Goal: Find specific page/section: Find specific page/section

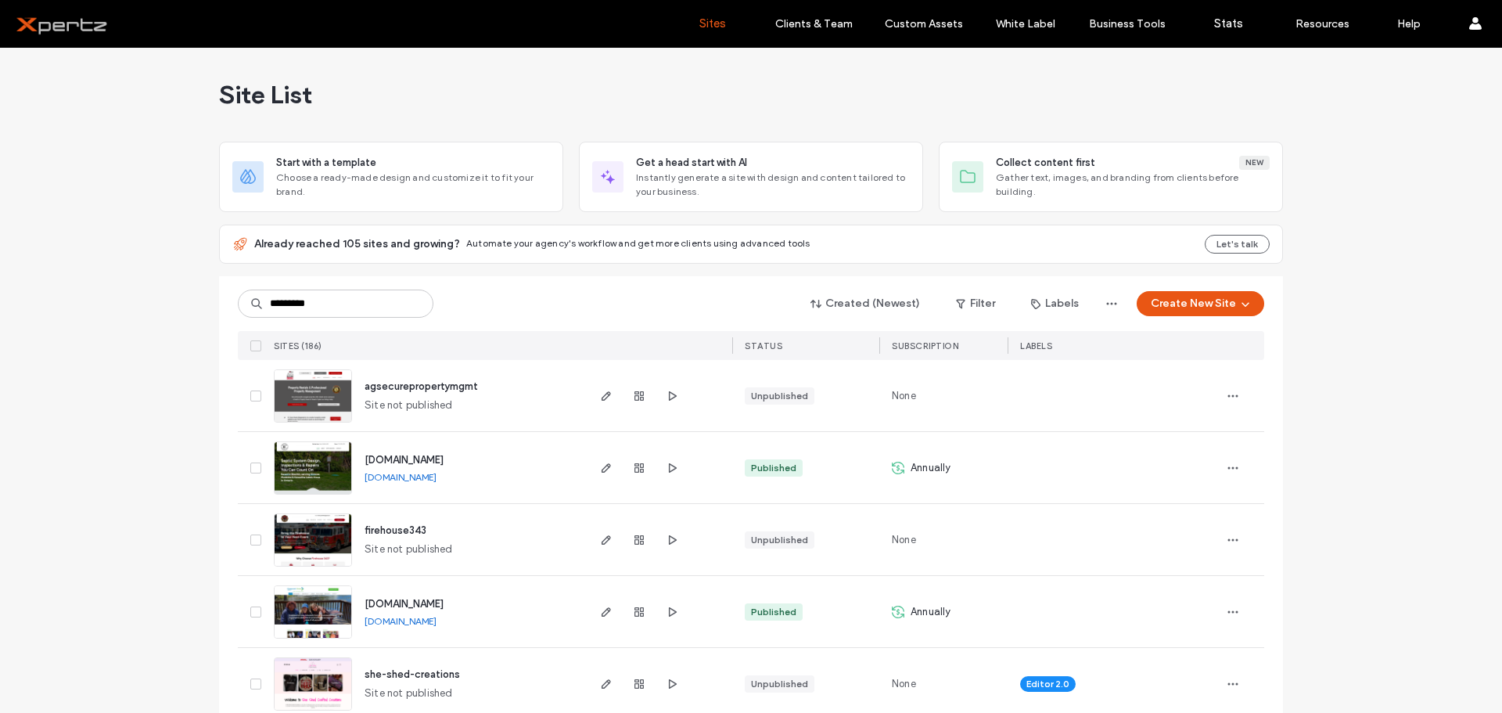
type input "*********"
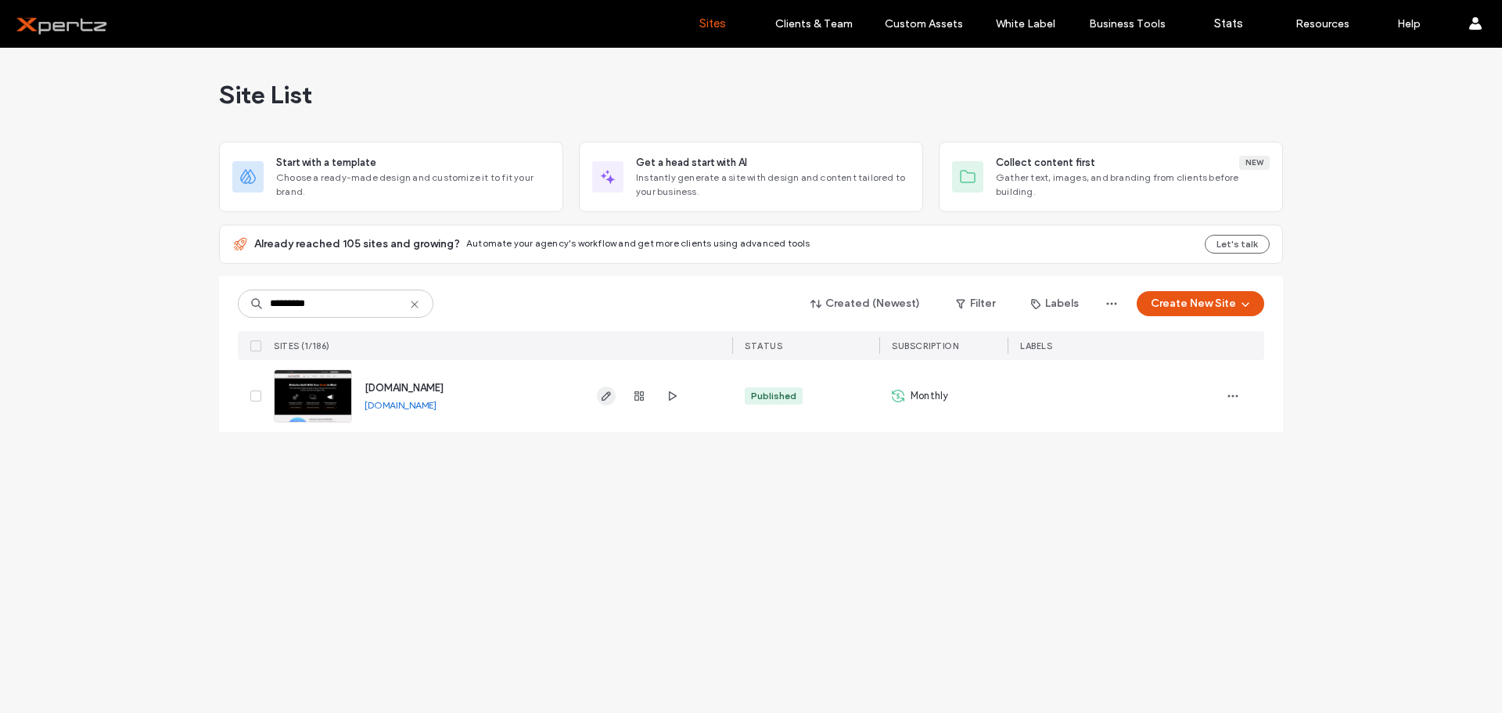
click at [604, 399] on icon "button" at bounding box center [606, 396] width 13 height 13
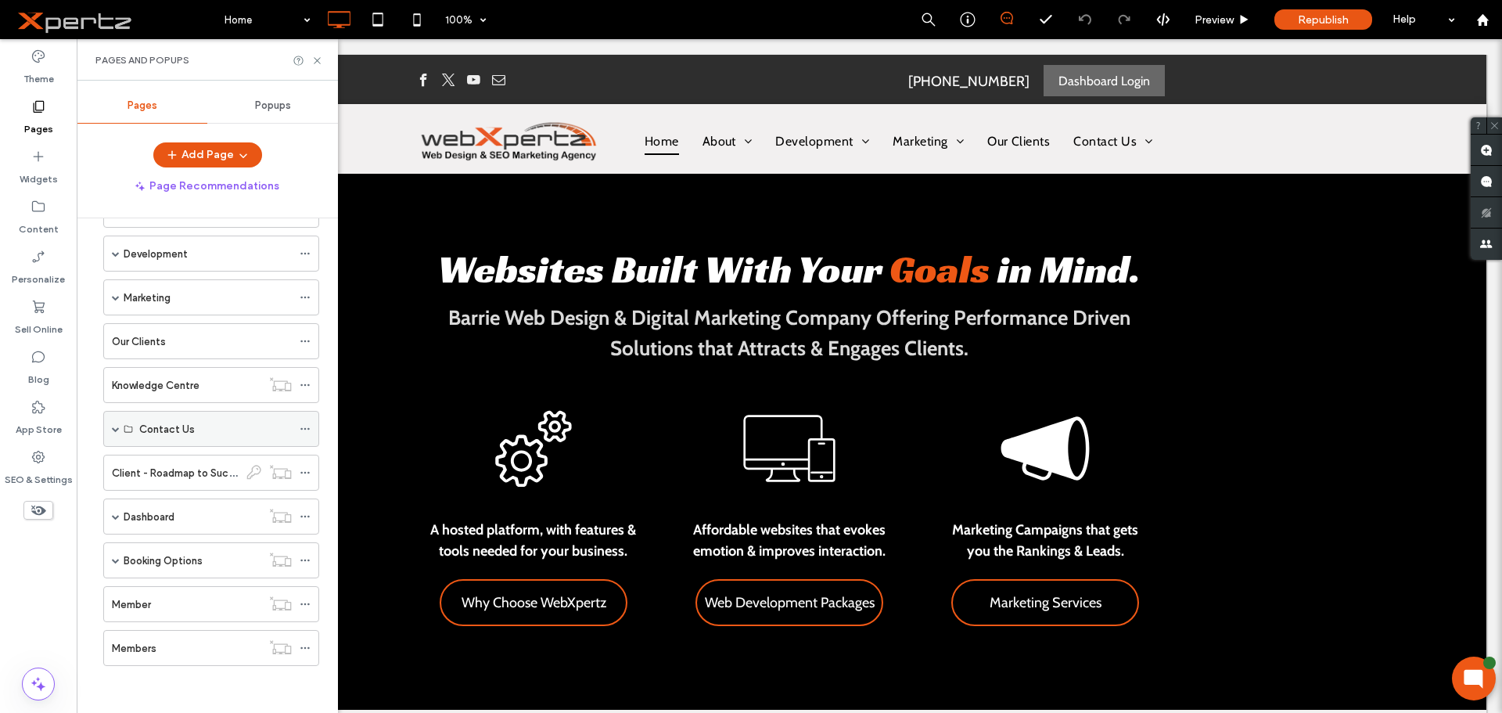
click at [115, 430] on span at bounding box center [116, 429] width 8 height 8
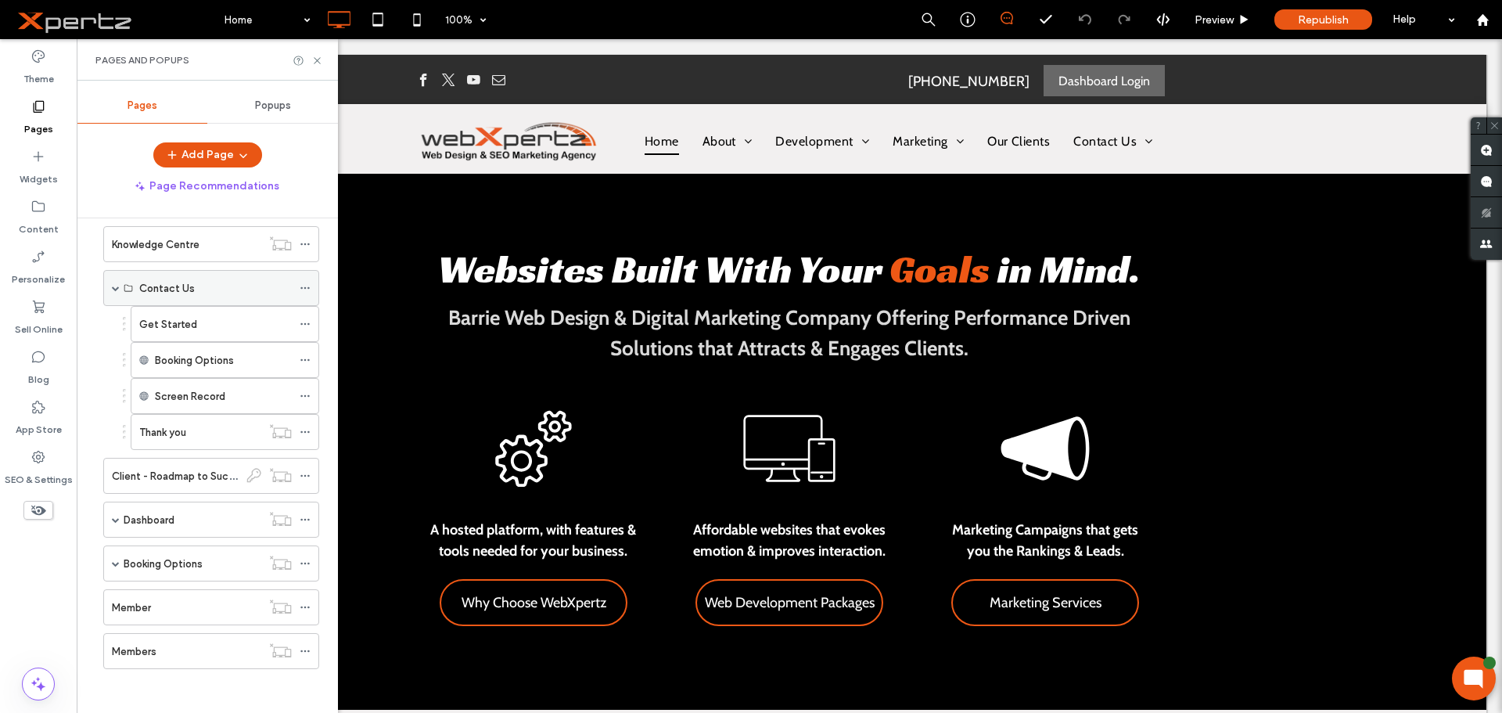
scroll to position [241, 0]
click at [229, 321] on div "Get Started" at bounding box center [215, 321] width 153 height 16
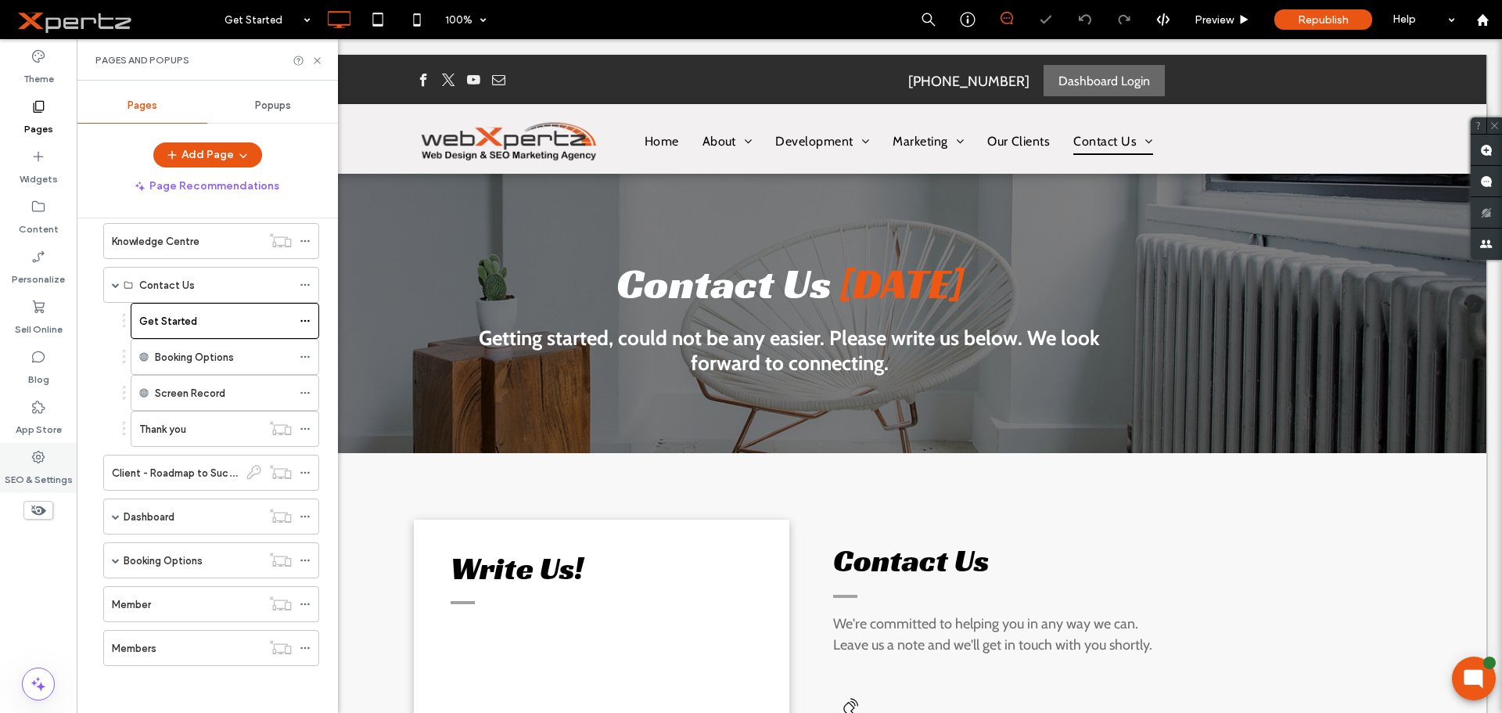
click at [40, 461] on use at bounding box center [38, 457] width 13 height 13
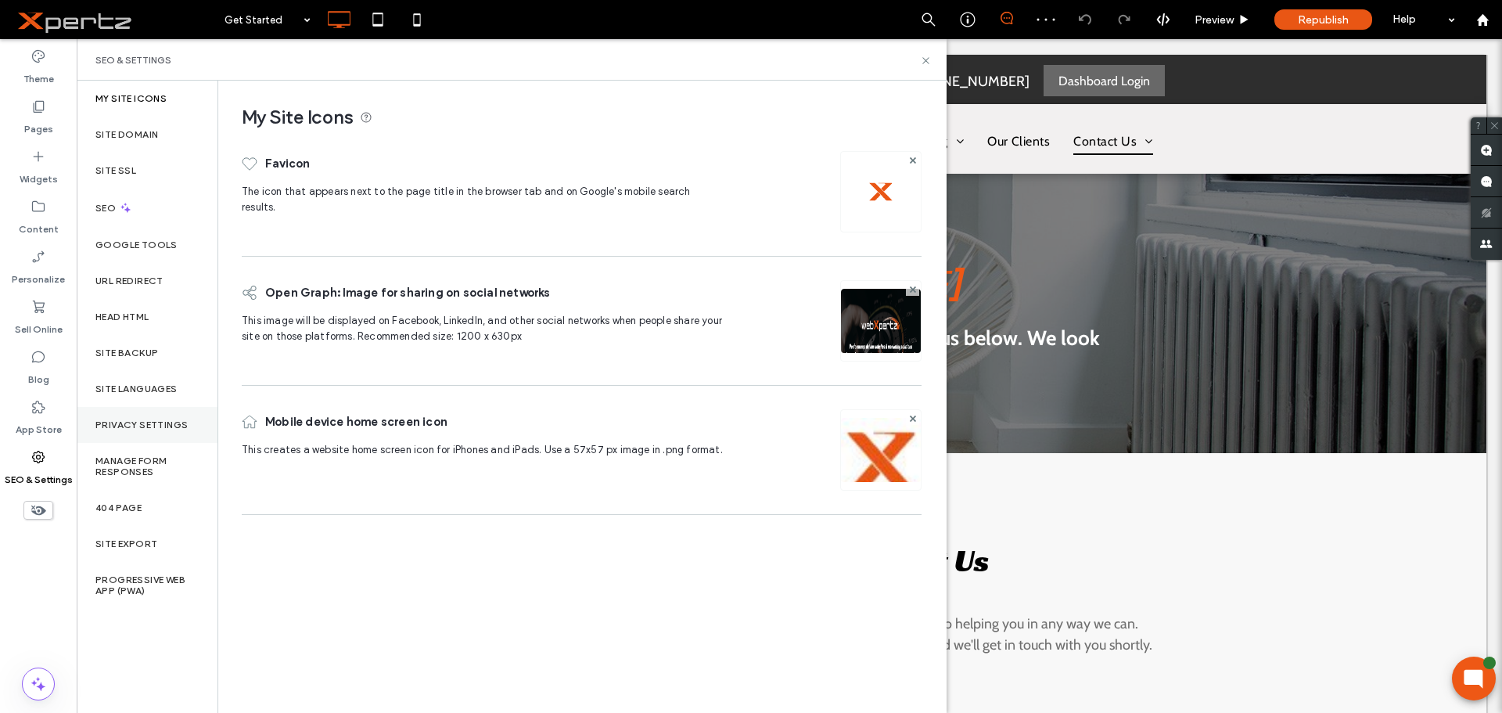
click at [138, 424] on label "Privacy Settings" at bounding box center [141, 424] width 92 height 11
